Goal: Check status: Check status

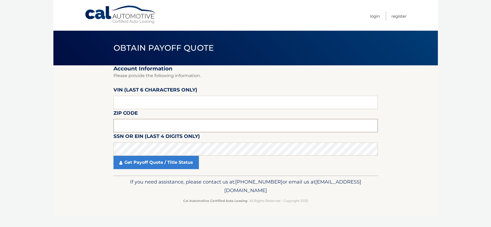
click at [126, 124] on input "text" at bounding box center [245, 125] width 264 height 13
type input "11967"
click at [130, 100] on input "text" at bounding box center [245, 102] width 264 height 13
type input "713860"
click button "For Originating Dealer" at bounding box center [0, 0] width 0 height 0
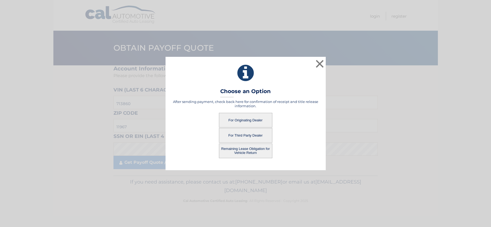
click at [253, 121] on button "For Originating Dealer" at bounding box center [245, 120] width 53 height 15
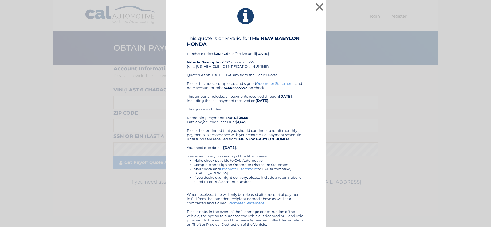
drag, startPoint x: 267, startPoint y: 219, endPoint x: 219, endPoint y: 57, distance: 169.7
click at [184, 53] on div "This quote is only valid for THE NEW BABYLON HONDA Purchase Price: $21,147.64 ,…" at bounding box center [245, 130] width 147 height 191
click at [318, 161] on div "× This quote is only valid for THE NEW BABYLON HONDA Purchase Price: $21,147.64…" at bounding box center [245, 116] width 160 height 233
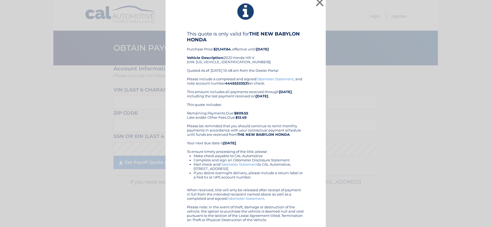
drag, startPoint x: 267, startPoint y: 223, endPoint x: 184, endPoint y: 27, distance: 212.2
click at [184, 27] on div "× This quote is only valid for THE NEW BABYLON HONDA Purchase Price: $21,147.64…" at bounding box center [245, 111] width 160 height 233
click at [309, 56] on div "This quote is only valid for THE NEW BABYLON HONDA Purchase Price: $21,147.64 ,…" at bounding box center [245, 126] width 147 height 191
click at [210, 83] on div "Please include a completed and signed Odometer Statement , and note account num…" at bounding box center [245, 149] width 117 height 145
drag, startPoint x: 230, startPoint y: 62, endPoint x: 193, endPoint y: 61, distance: 37.1
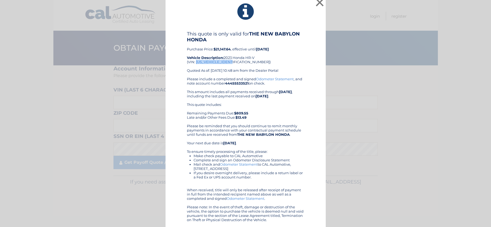
click at [194, 61] on div "This quote is only valid for THE NEW BABYLON HONDA Purchase Price: $21,147.64 ,…" at bounding box center [245, 54] width 117 height 46
copy div "[US_VEHICLE_IDENTIFICATION_NUMBER]"
click at [292, 62] on div "This quote is only valid for THE NEW BABYLON HONDA Purchase Price: $21,147.64 ,…" at bounding box center [245, 54] width 117 height 46
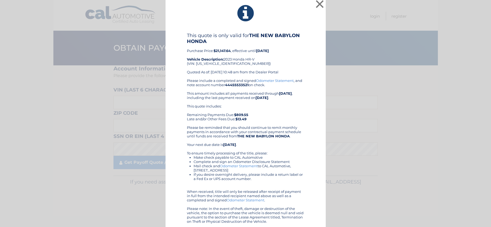
scroll to position [0, 0]
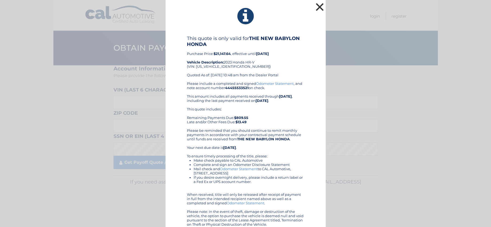
click at [318, 7] on button "×" at bounding box center [319, 7] width 11 height 11
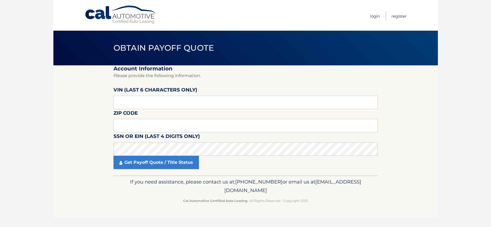
click at [91, 224] on div "Cal Automotive Menu Login Register Obtain Payoff Quote ×" at bounding box center [245, 113] width 384 height 227
